Goal: Task Accomplishment & Management: Complete application form

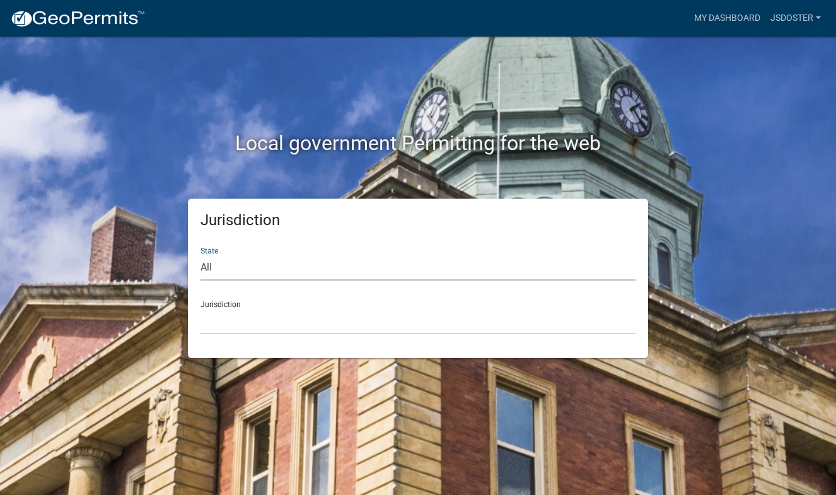
select select "[US_STATE]"
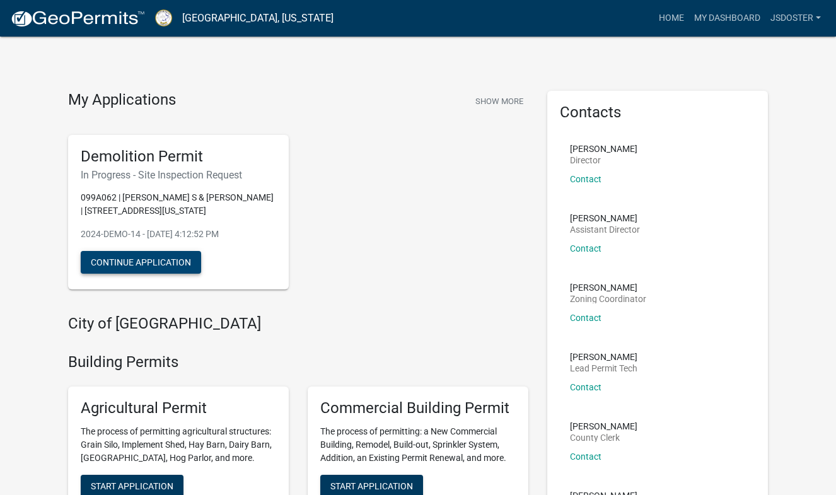
click at [164, 269] on button "Continue Application" at bounding box center [141, 262] width 120 height 23
click at [727, 16] on link "My Dashboard" at bounding box center [727, 18] width 76 height 24
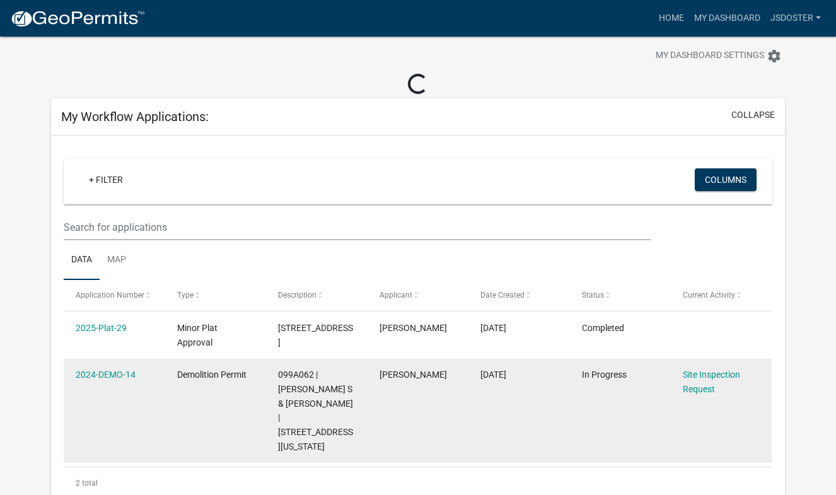
scroll to position [16, 0]
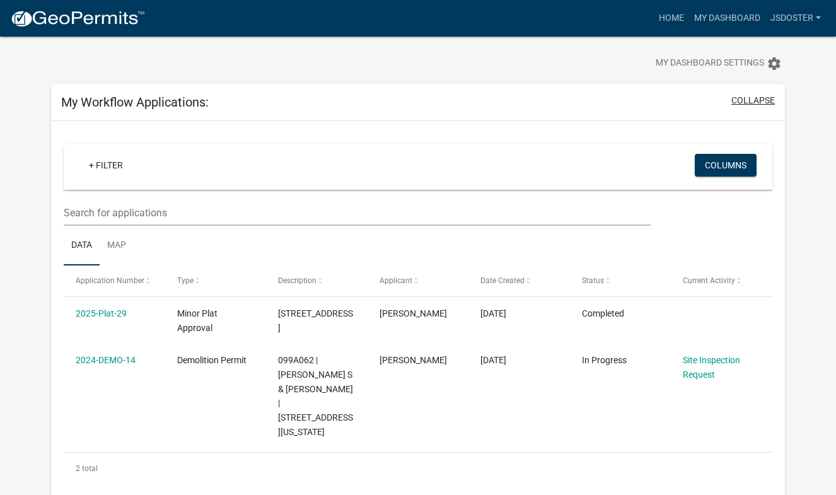
click at [754, 98] on button "collapse" at bounding box center [754, 100] width 44 height 13
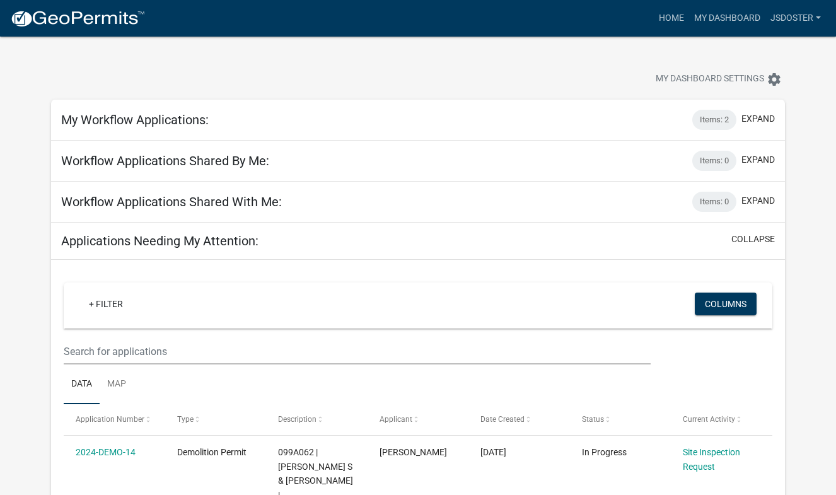
scroll to position [0, 0]
click at [758, 115] on button "expand" at bounding box center [758, 118] width 33 height 13
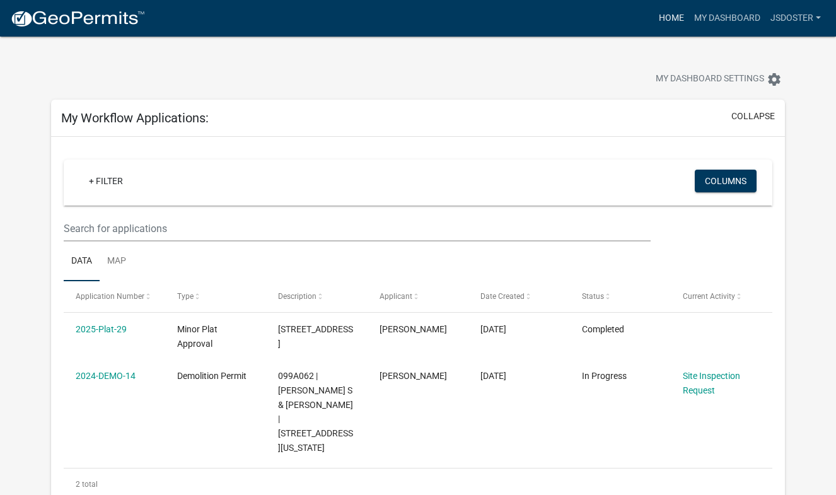
click at [669, 19] on link "Home" at bounding box center [671, 18] width 35 height 24
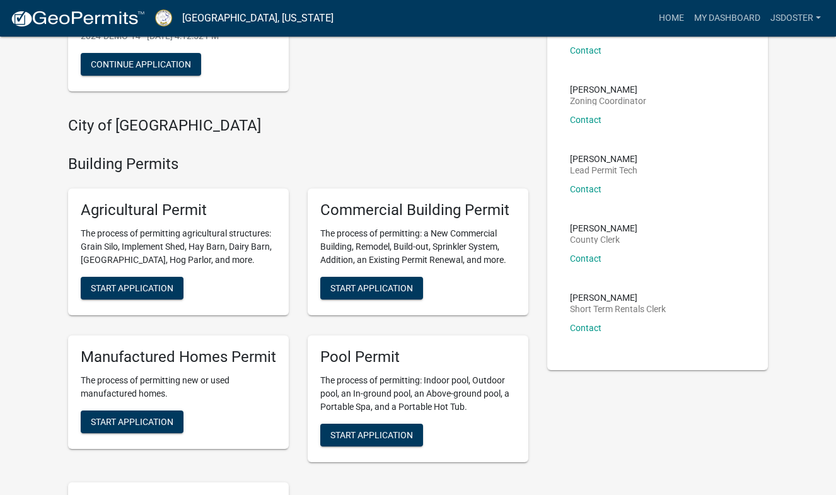
scroll to position [199, 0]
